Goal: Task Accomplishment & Management: Manage account settings

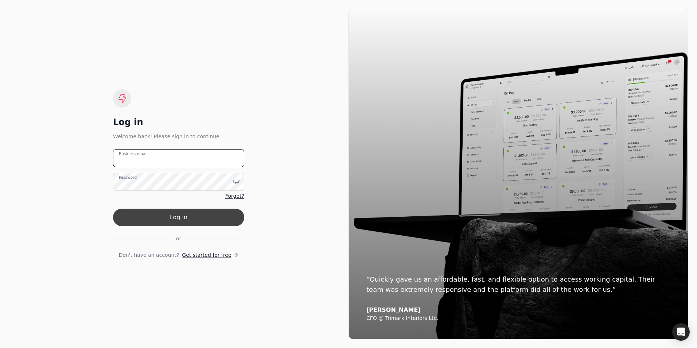
type email "[PERSON_NAME][EMAIL_ADDRESS][DOMAIN_NAME]"
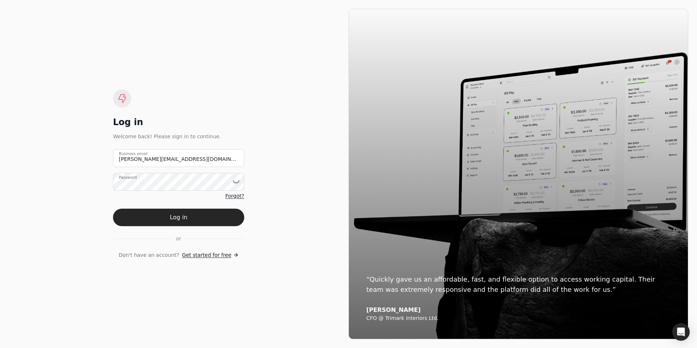
drag, startPoint x: 184, startPoint y: 217, endPoint x: 205, endPoint y: 219, distance: 20.9
click at [184, 217] on button "Log in" at bounding box center [178, 216] width 131 height 17
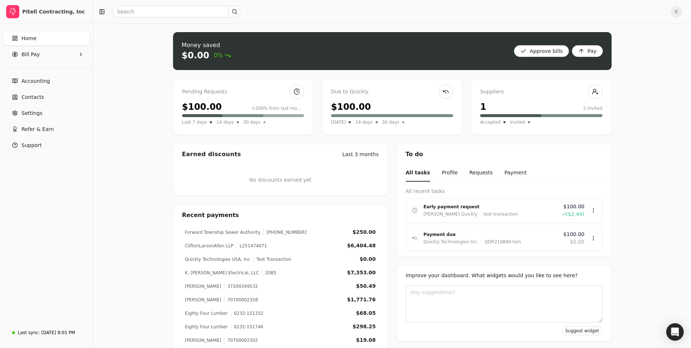
click at [267, 99] on div "Pending Requests $100.00 +200% from last month Last 7 days 14 days 30 days" at bounding box center [243, 107] width 140 height 56
click at [297, 91] on link at bounding box center [297, 91] width 15 height 15
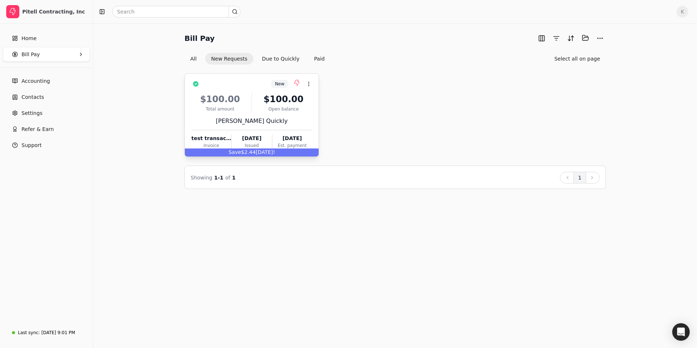
click at [244, 96] on div "$100.00" at bounding box center [219, 99] width 57 height 13
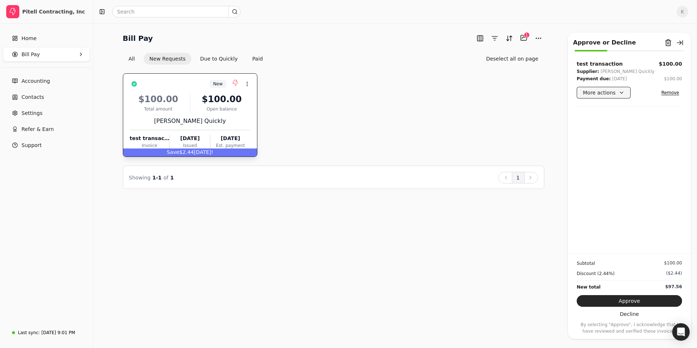
click at [619, 94] on button "More actions" at bounding box center [604, 93] width 54 height 12
click at [491, 136] on div "New Context Menu Button $100.00 Total amount $100.00 Open balance [PERSON_NAME]…" at bounding box center [333, 114] width 421 height 83
click at [647, 302] on button "Approve" at bounding box center [629, 301] width 105 height 12
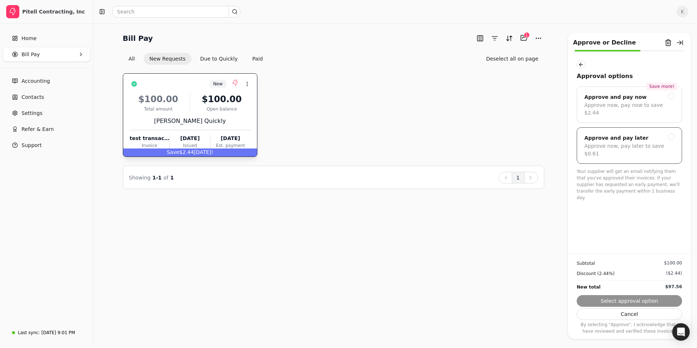
click at [673, 133] on div at bounding box center [671, 136] width 7 height 7
click at [639, 300] on button "Submit approval" at bounding box center [629, 301] width 105 height 12
